Goal: Information Seeking & Learning: Learn about a topic

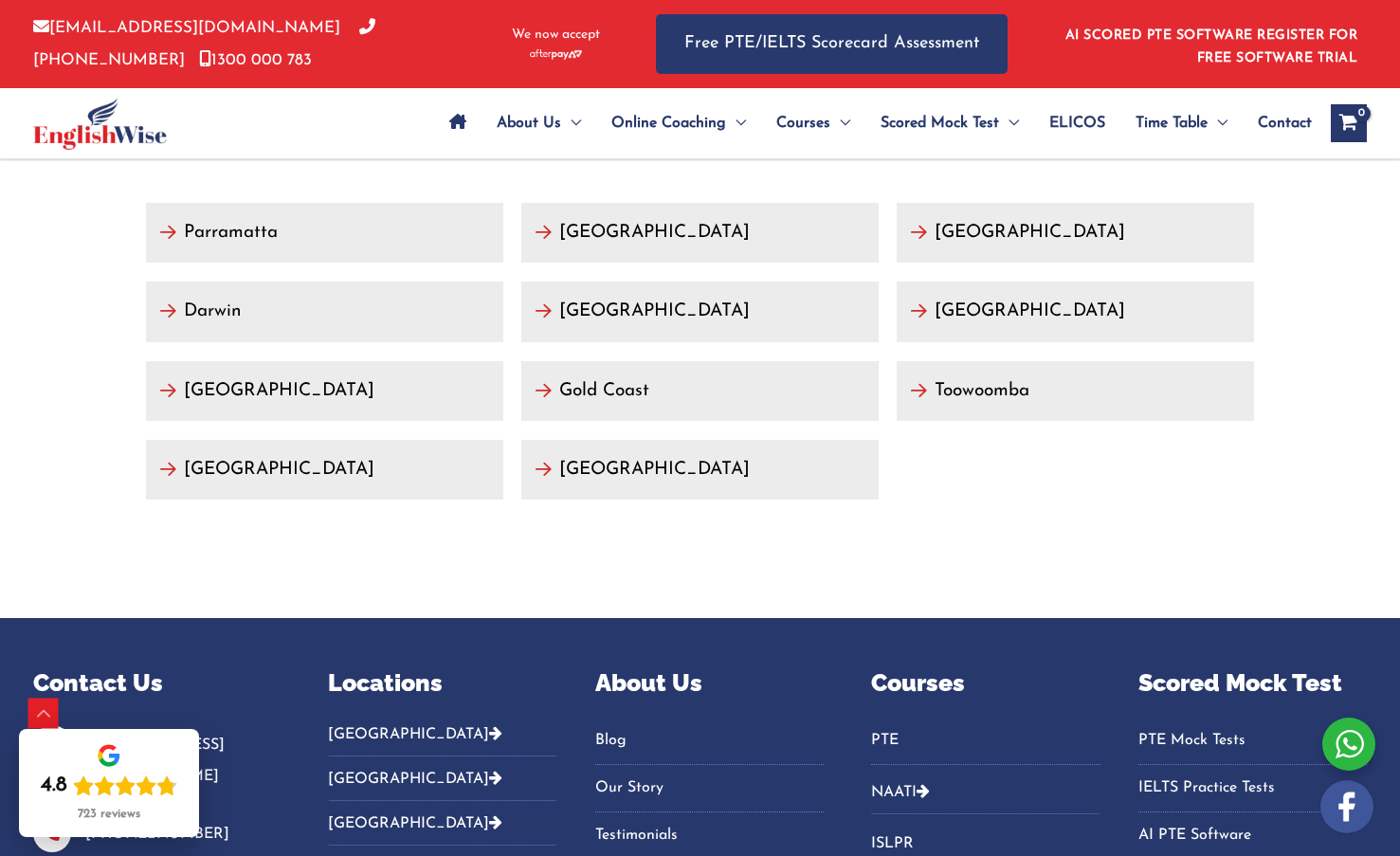
scroll to position [7587, 0]
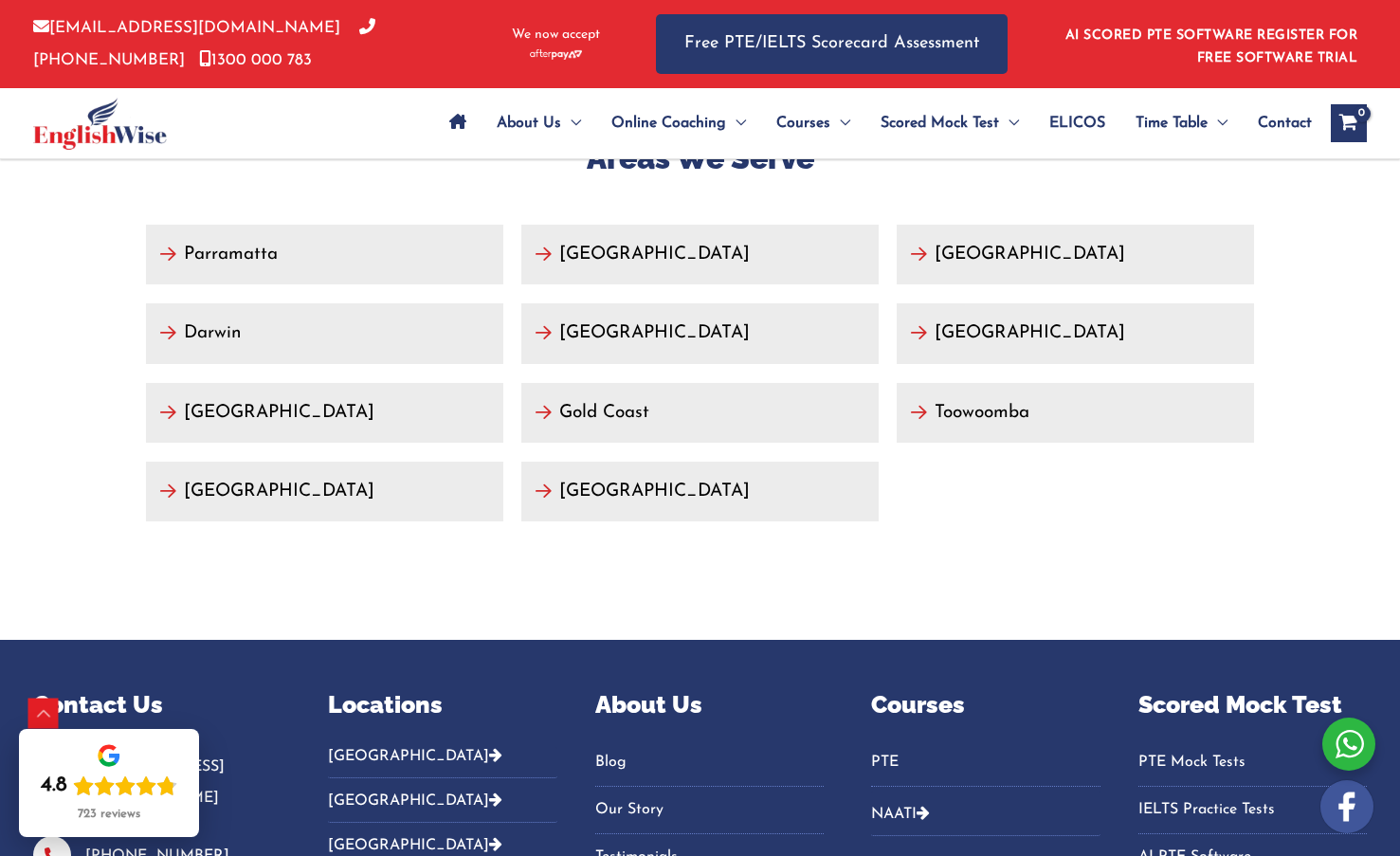
click at [278, 504] on link "[GEOGRAPHIC_DATA]" at bounding box center [324, 492] width 357 height 60
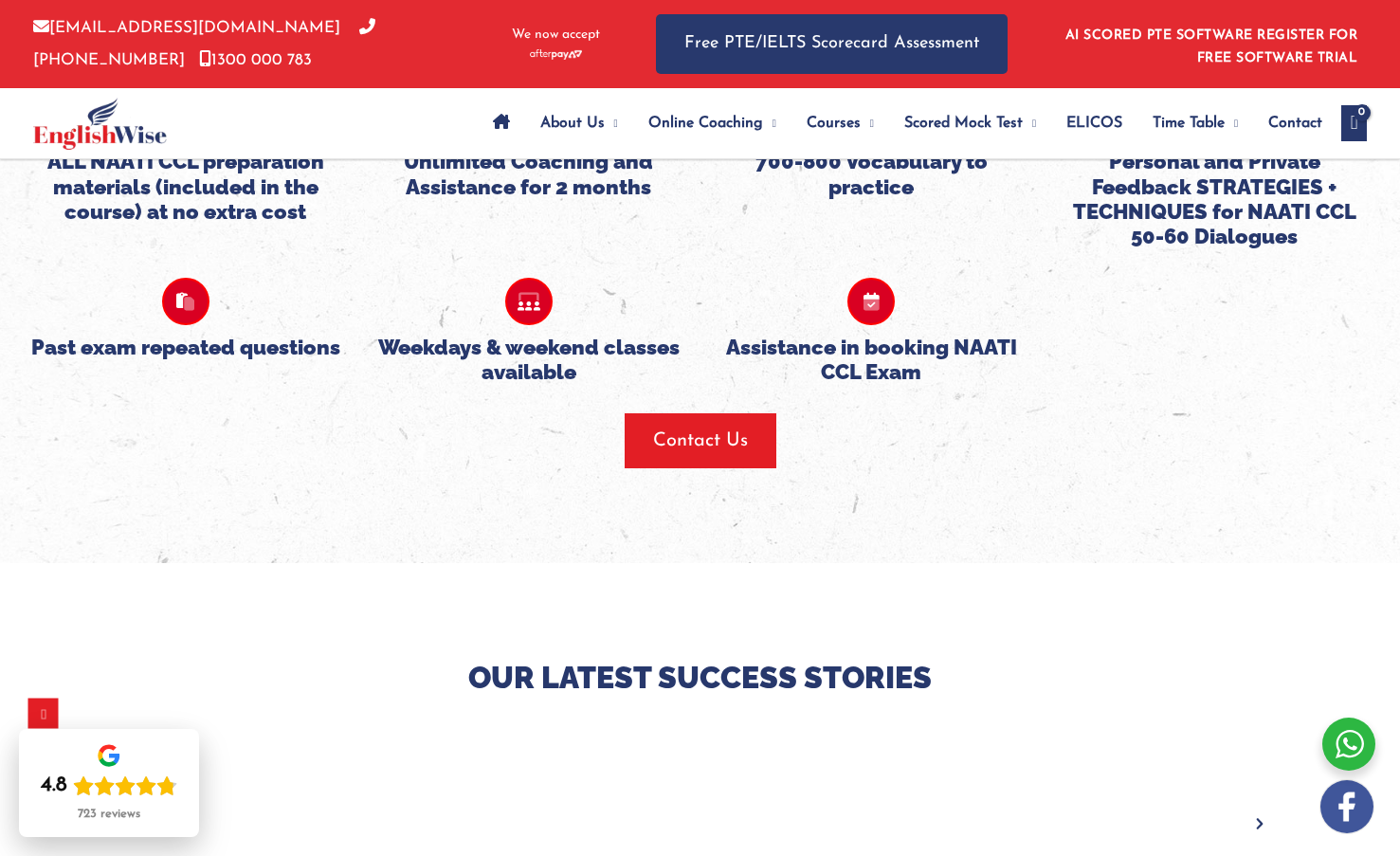
scroll to position [2370, 0]
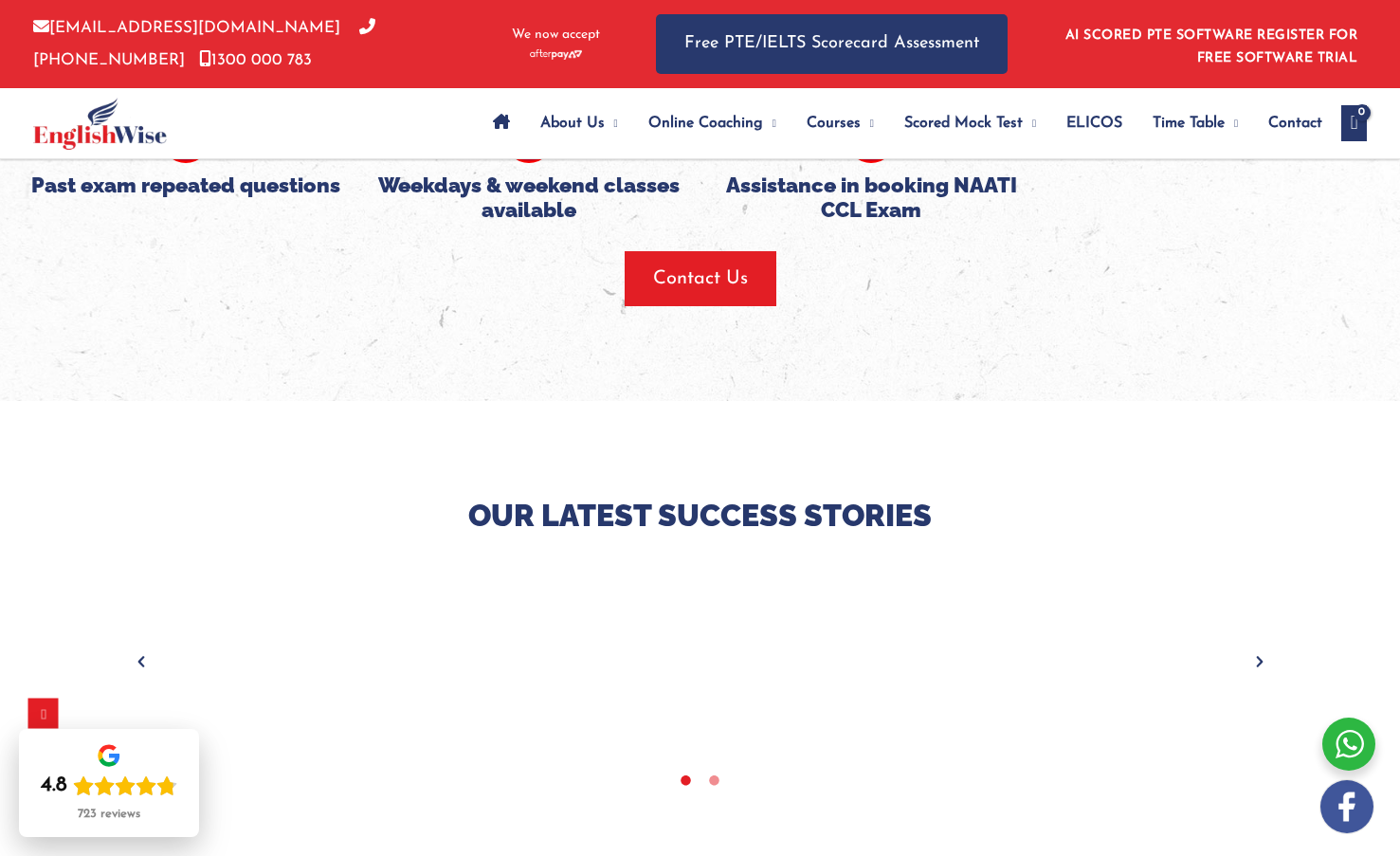
click at [303, 401] on div at bounding box center [700, 636] width 1400 height 470
